Goal: Information Seeking & Learning: Learn about a topic

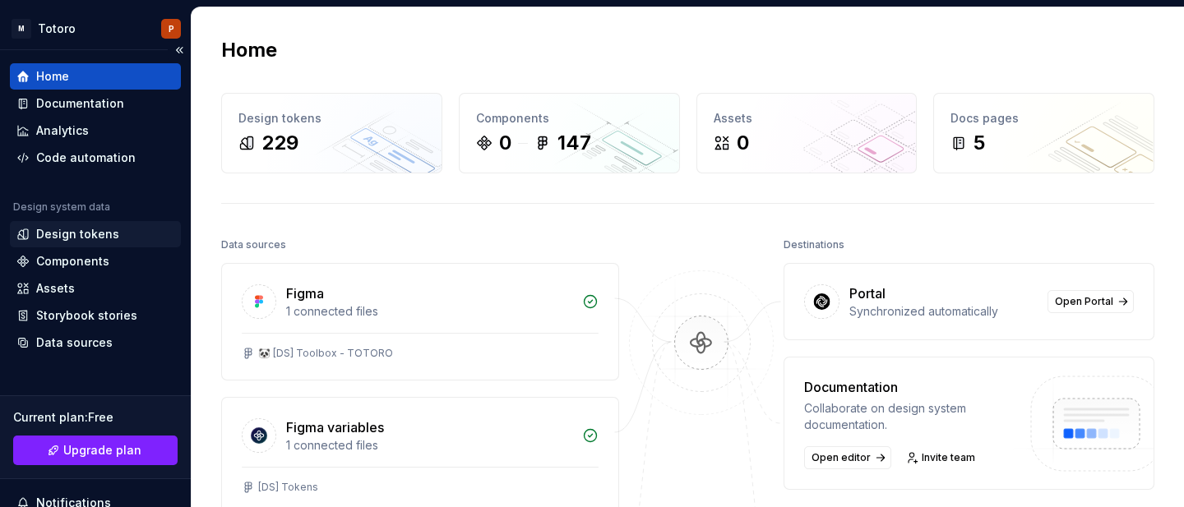
click at [57, 230] on div "Design tokens" at bounding box center [77, 234] width 83 height 16
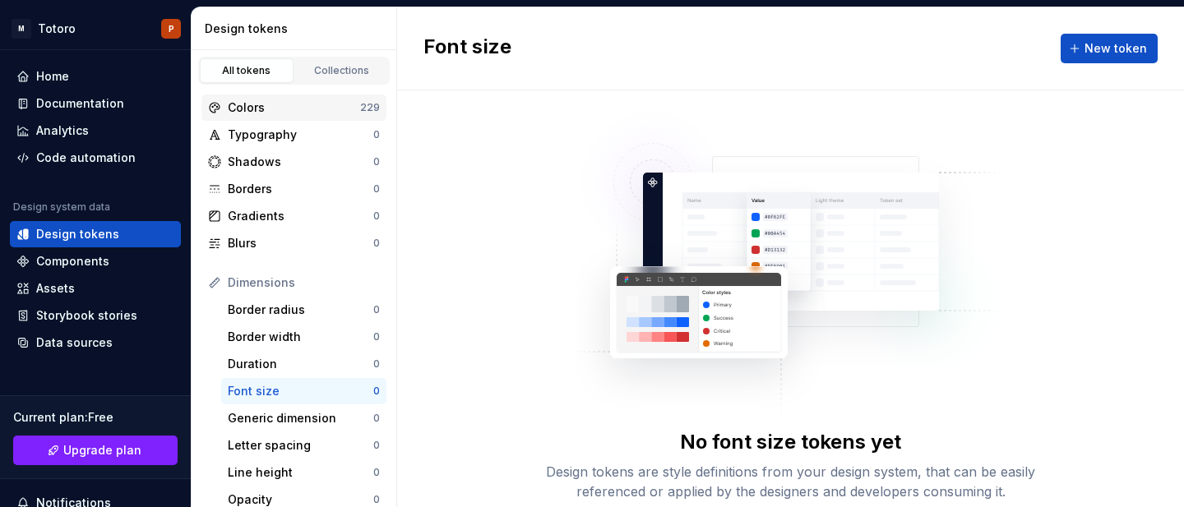
click at [316, 106] on div "Colors" at bounding box center [294, 107] width 132 height 16
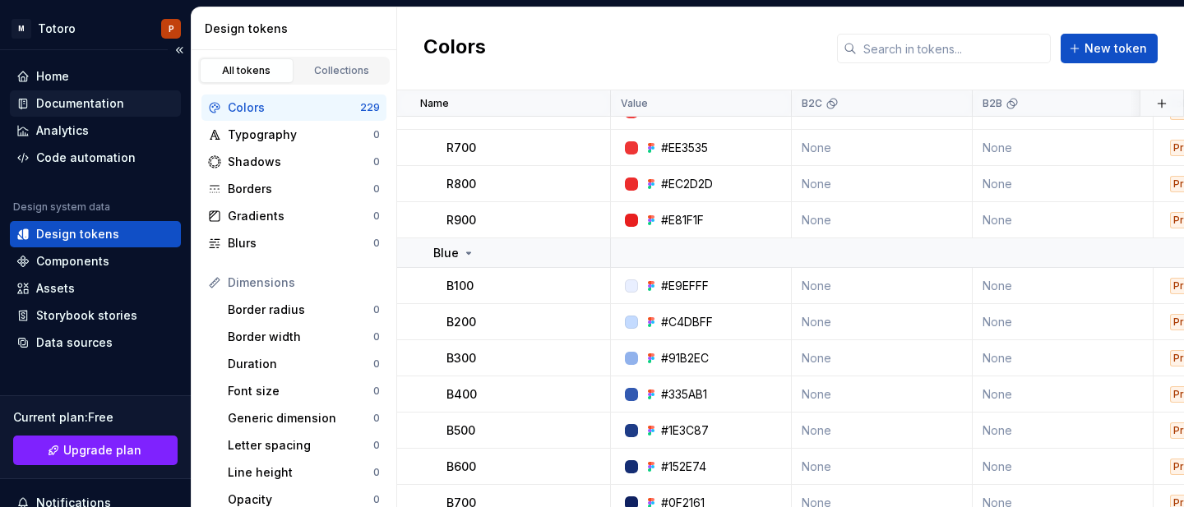
click at [91, 96] on div "Documentation" at bounding box center [80, 103] width 88 height 16
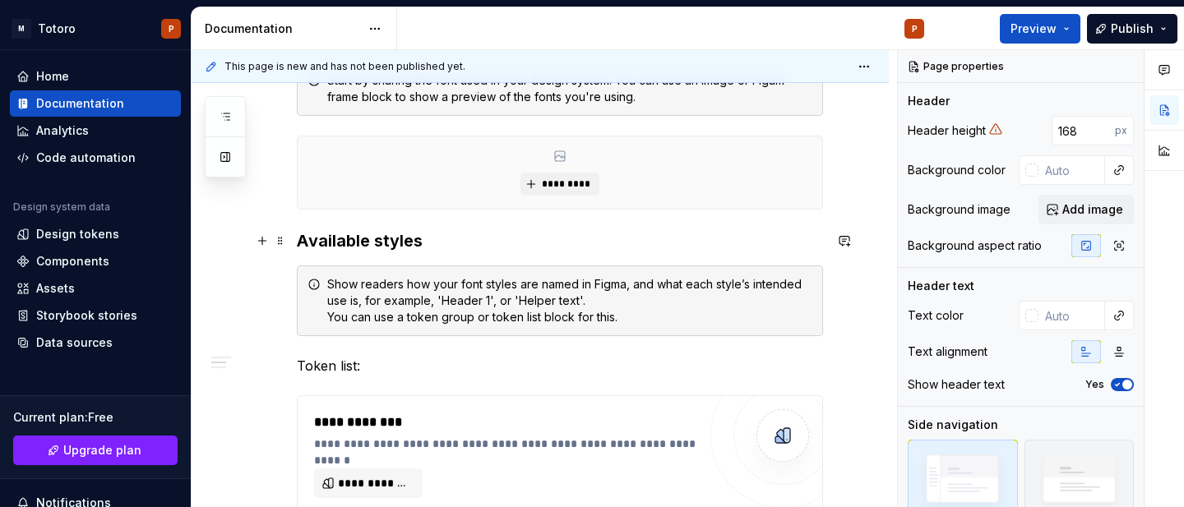
scroll to position [400, 0]
click at [230, 121] on icon "button" at bounding box center [225, 116] width 13 height 13
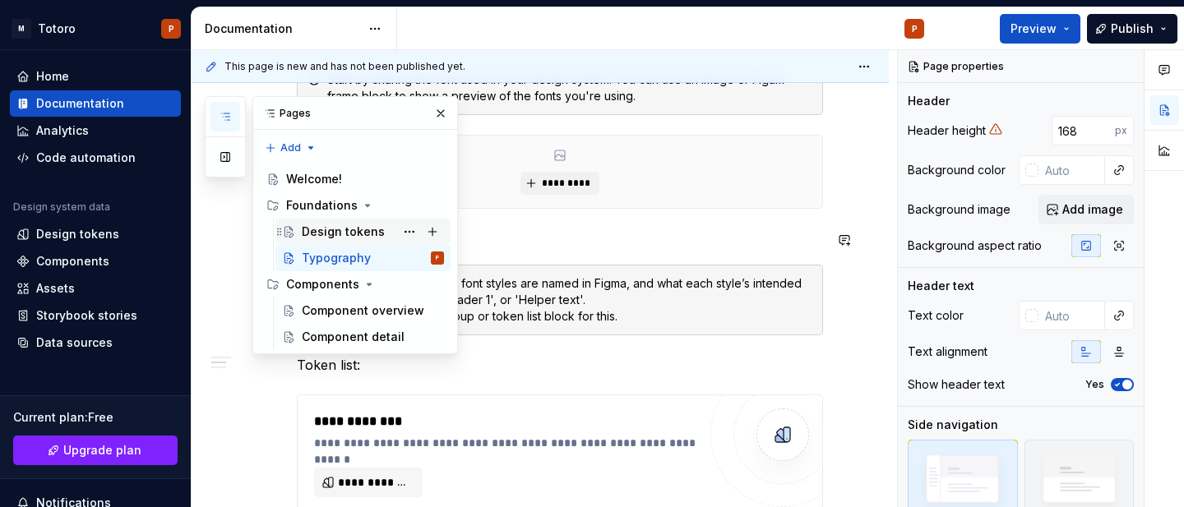
click at [344, 229] on div "Design tokens" at bounding box center [343, 232] width 83 height 16
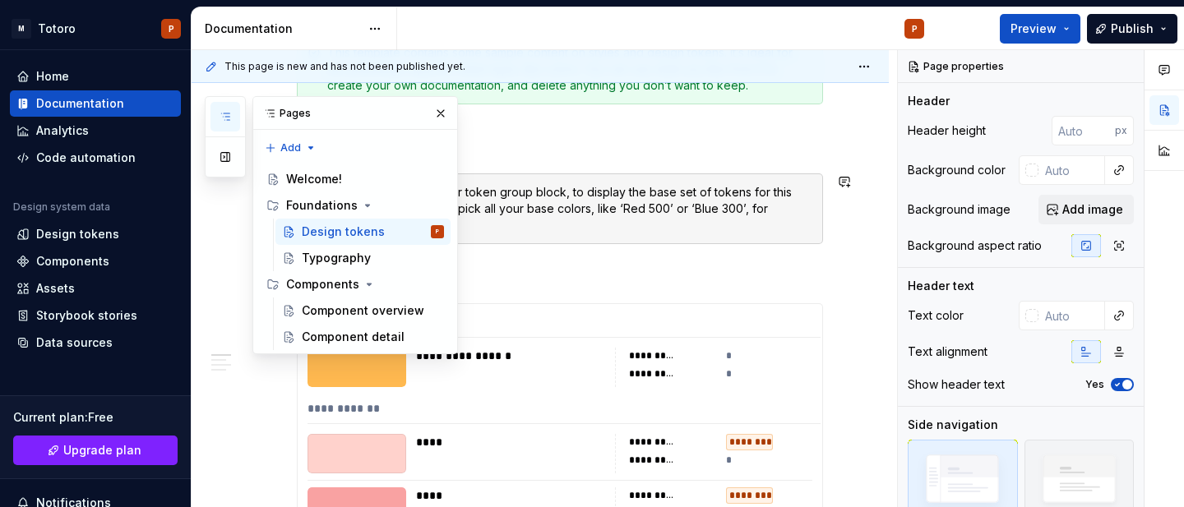
scroll to position [337, 0]
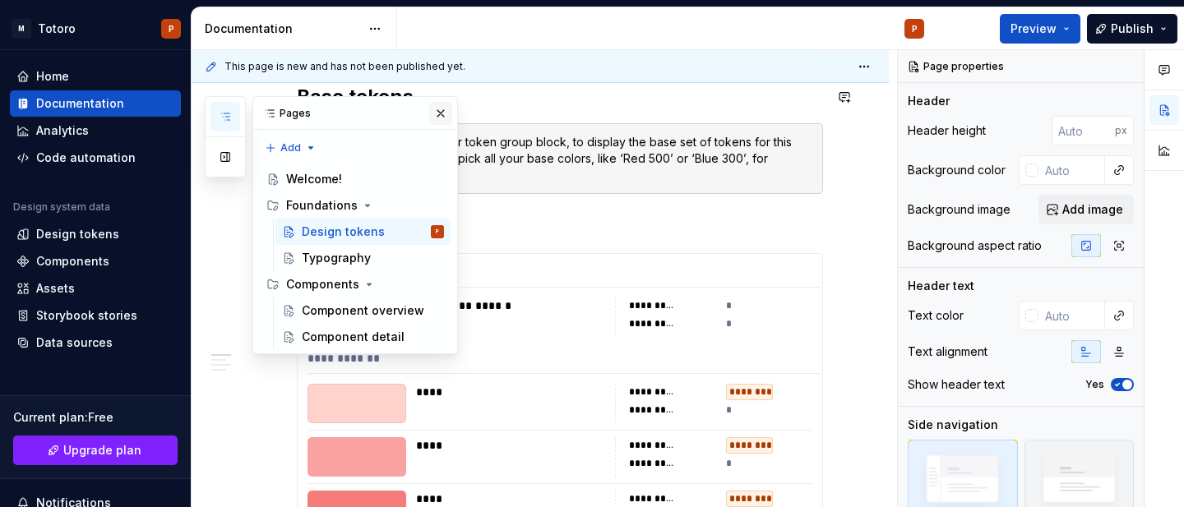
click at [445, 115] on button "button" at bounding box center [440, 113] width 23 height 23
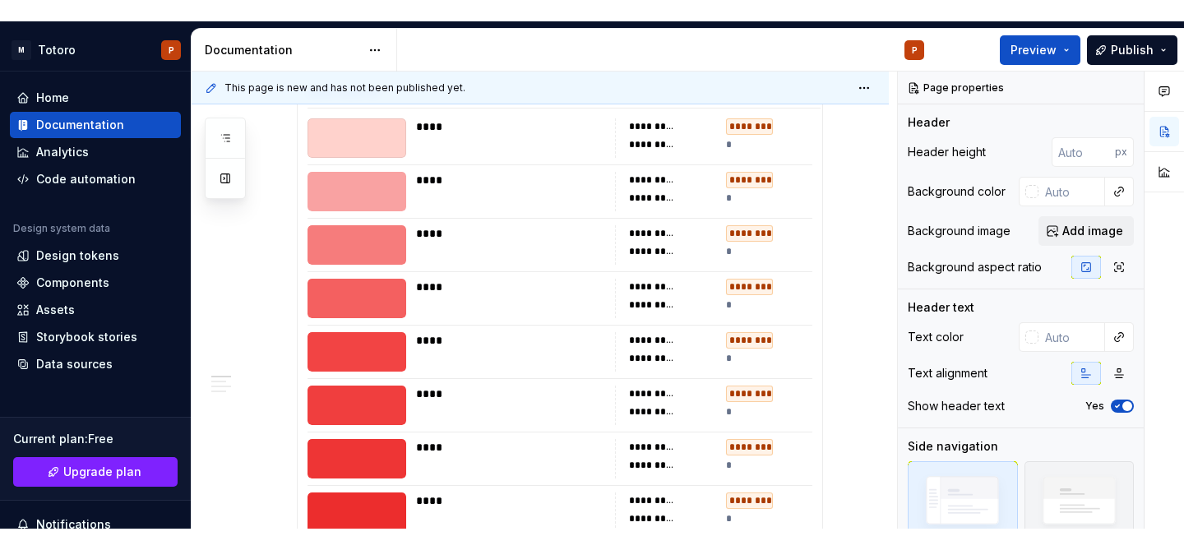
scroll to position [0, 0]
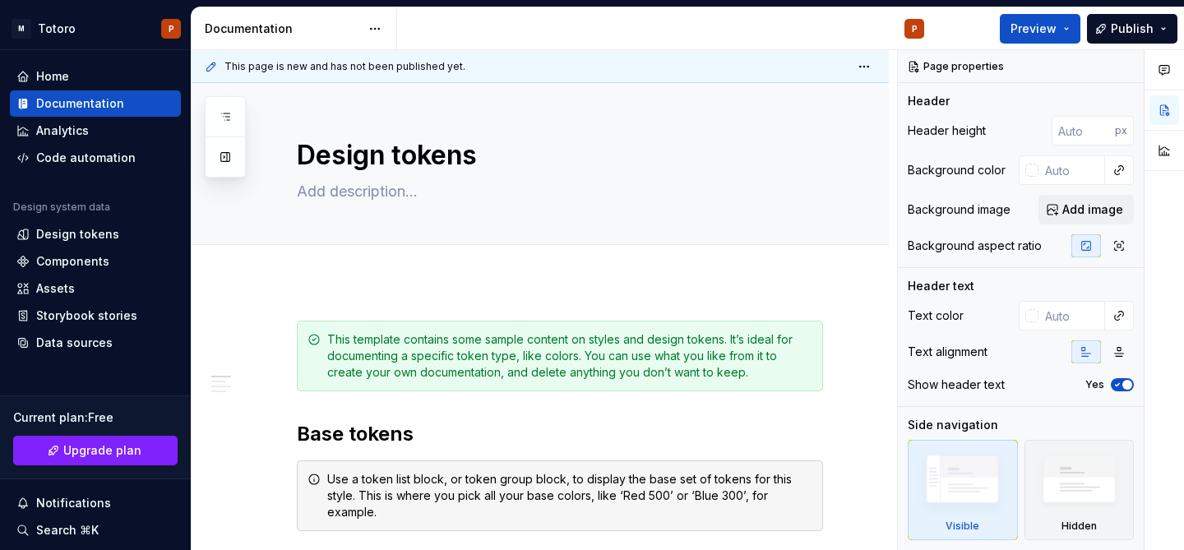
type textarea "*"
